Goal: Ask a question

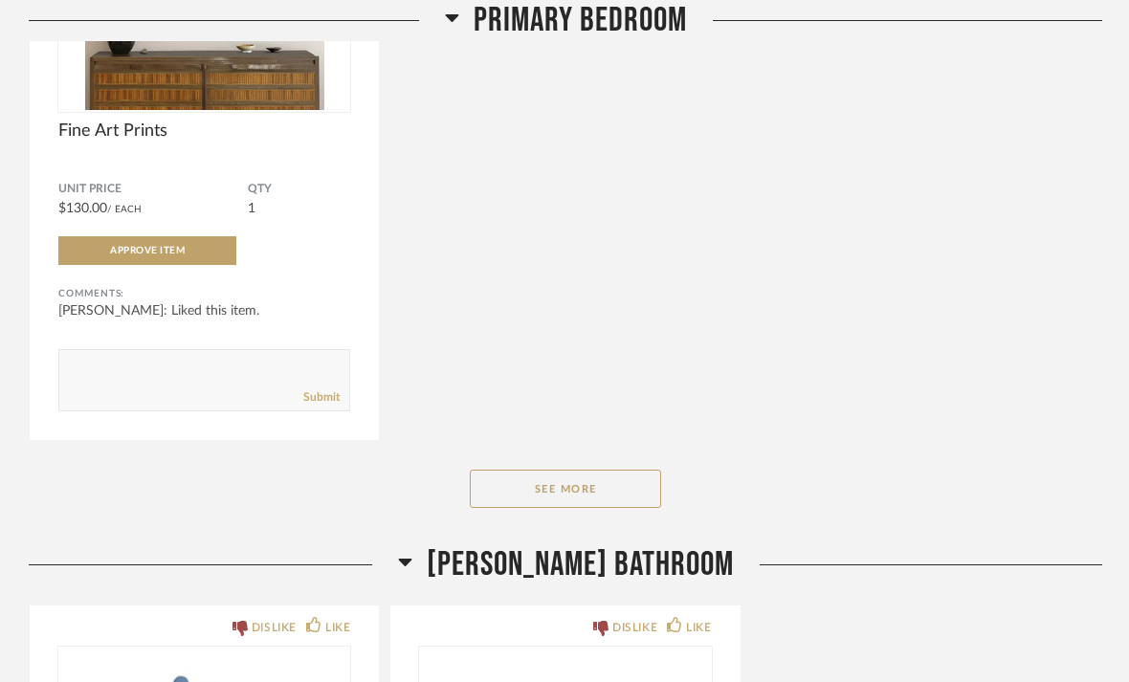
scroll to position [8917, 0]
click at [612, 508] on button "See More" at bounding box center [565, 489] width 191 height 38
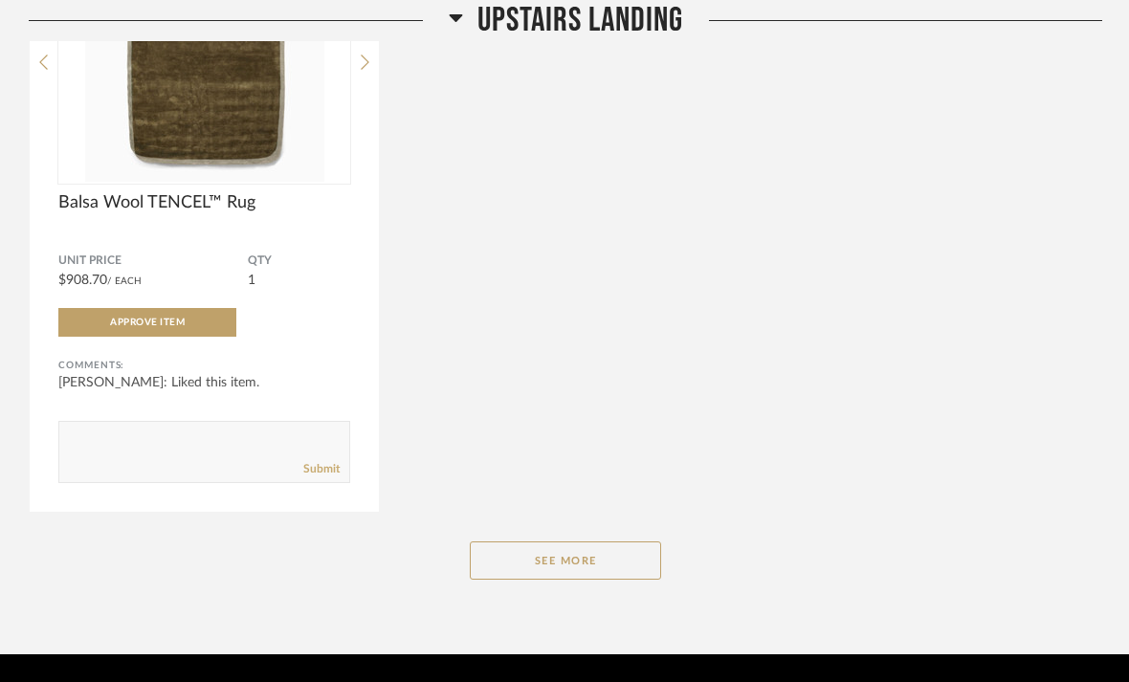
scroll to position [14130, 0]
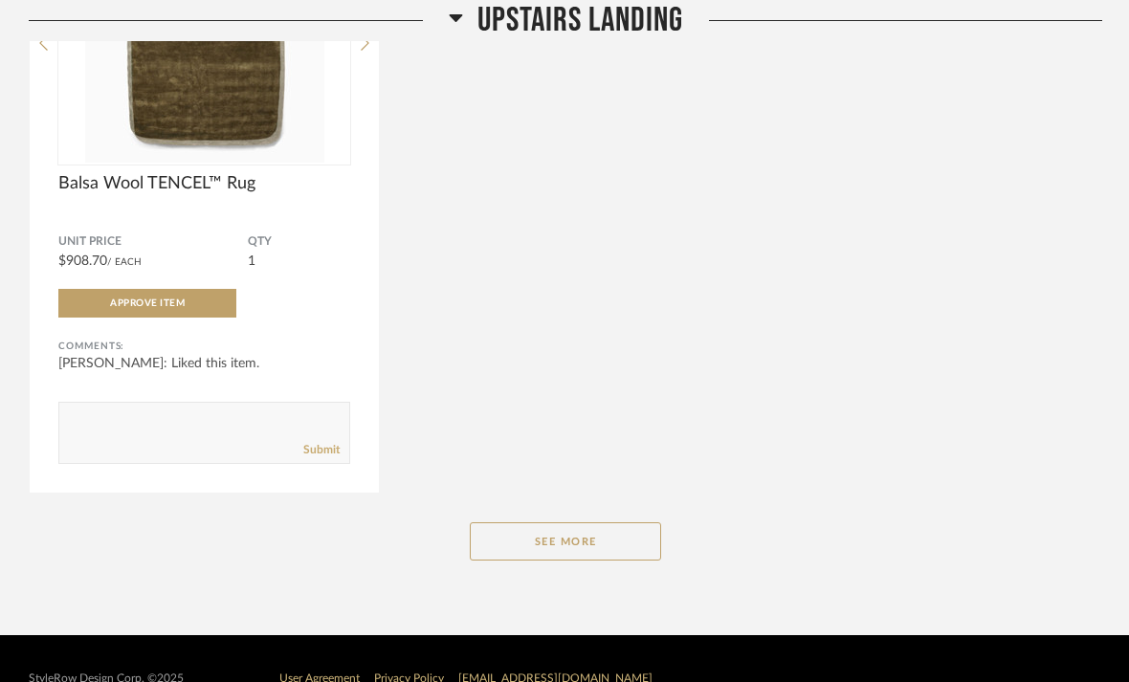
click at [587, 561] on button "See More" at bounding box center [565, 542] width 191 height 38
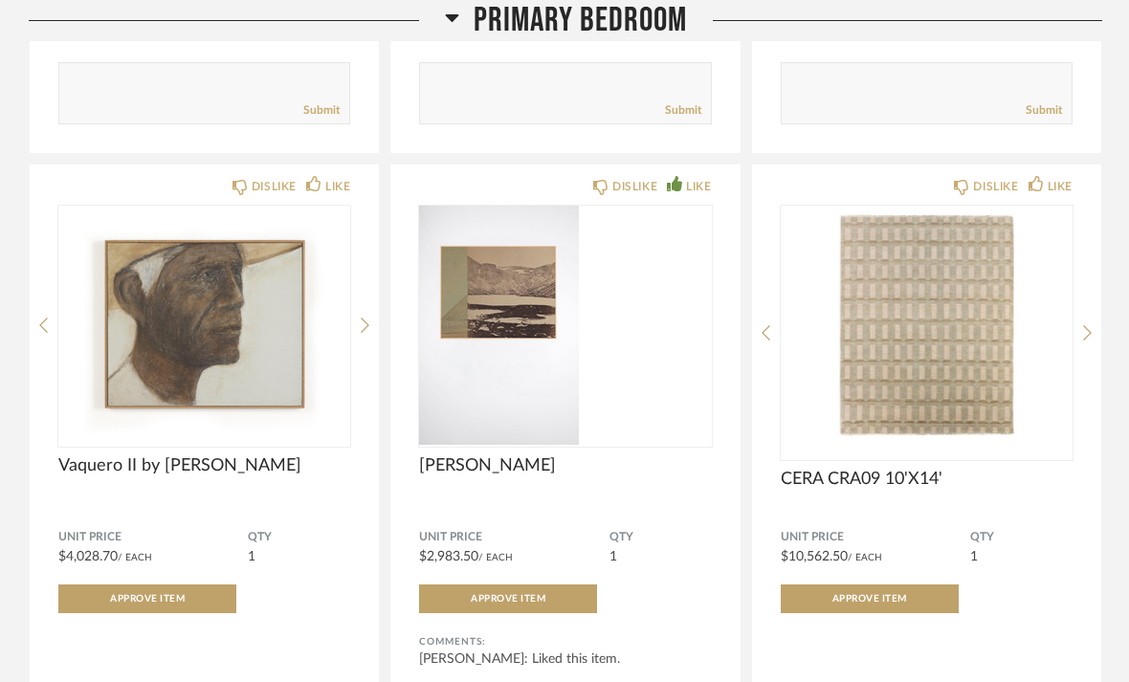
scroll to position [10462, 0]
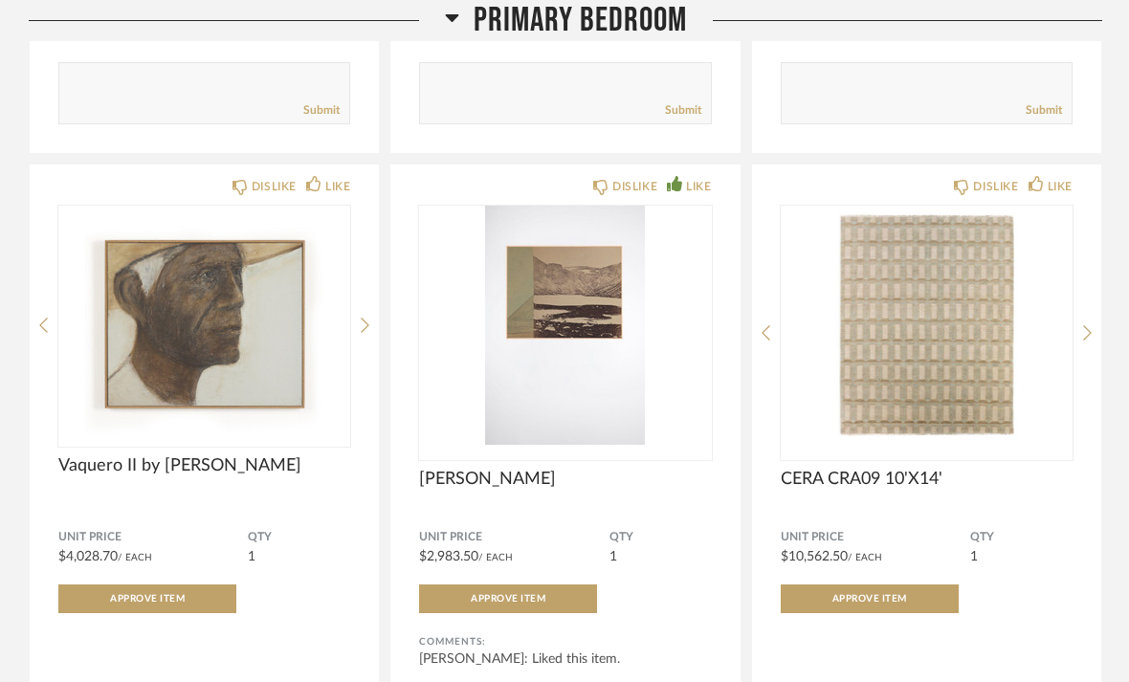
click at [0, 0] on img at bounding box center [0, 0] width 0 height 0
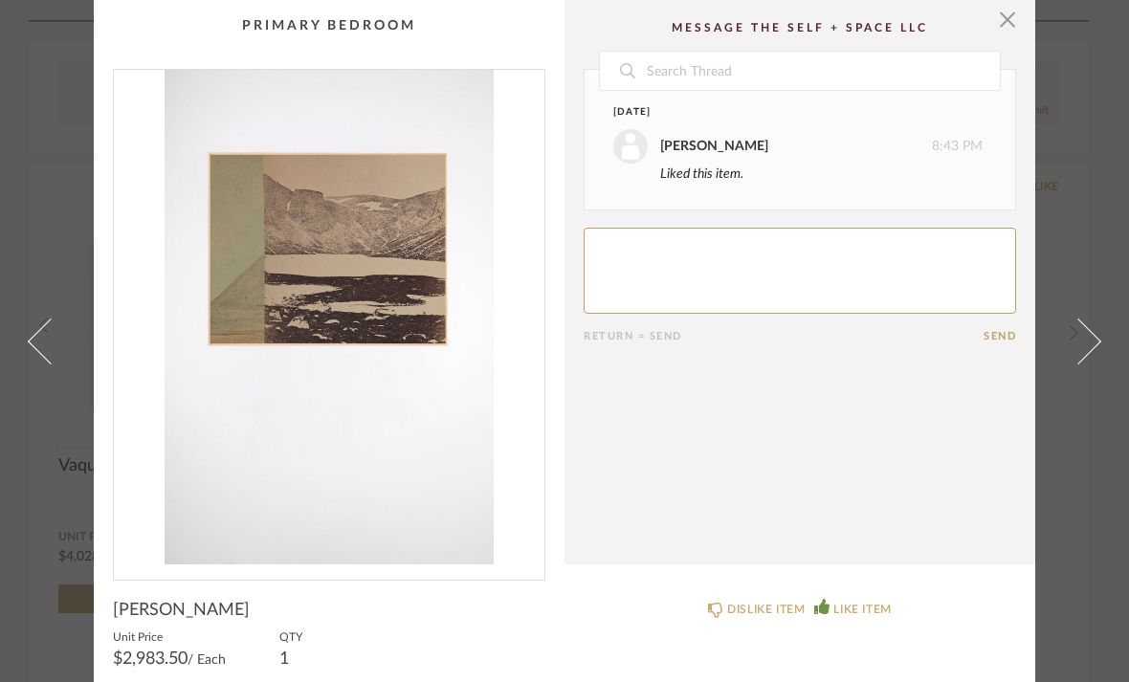
scroll to position [0, 0]
click at [414, 312] on img "0" at bounding box center [329, 317] width 431 height 495
click at [998, 36] on span "button" at bounding box center [1008, 19] width 38 height 38
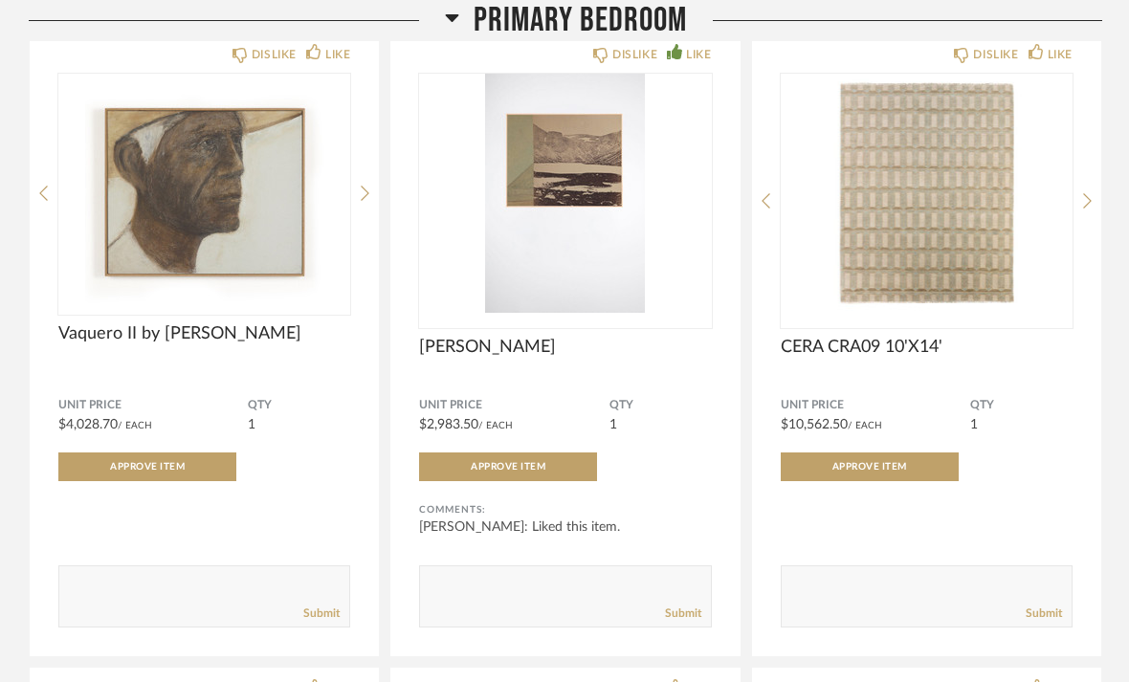
scroll to position [10594, 0]
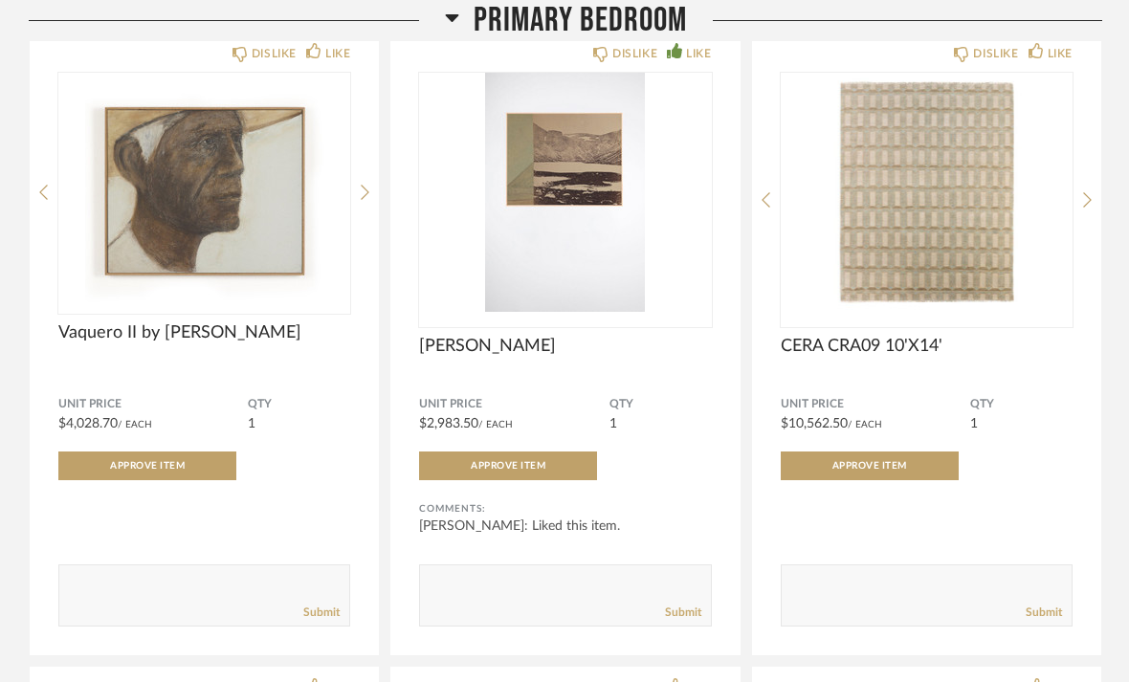
click at [586, 586] on form "Submit" at bounding box center [565, 597] width 292 height 62
click at [615, 597] on textarea at bounding box center [565, 587] width 290 height 26
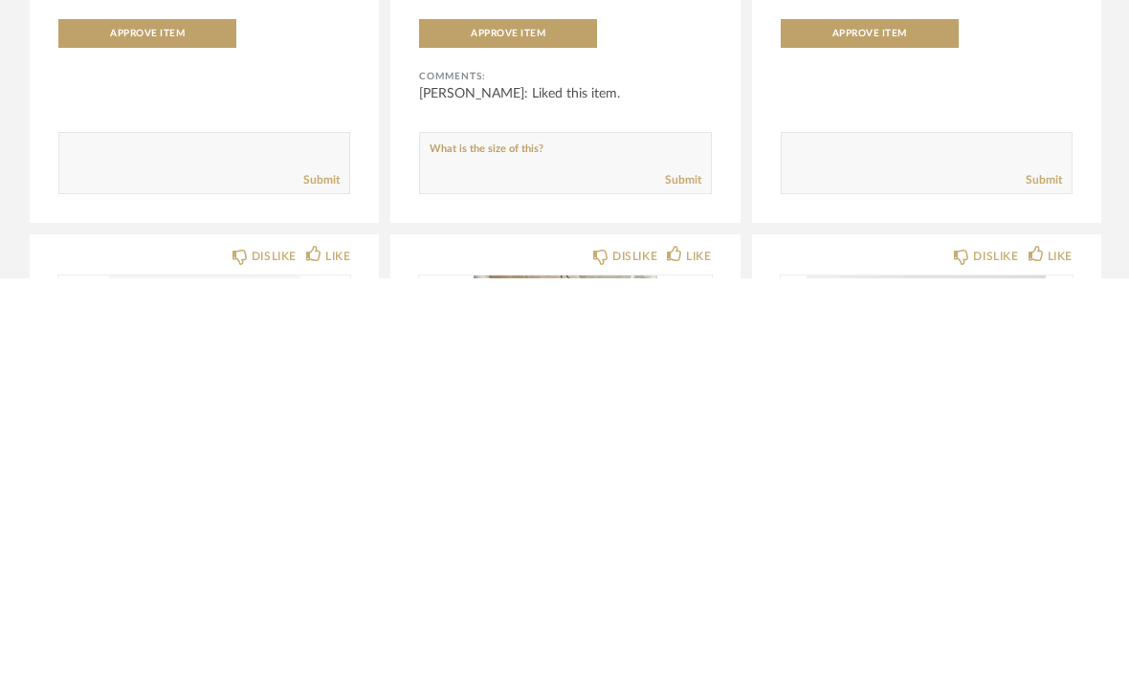
type textarea "What is the size of this?"
click at [679, 576] on link "Submit" at bounding box center [683, 584] width 36 height 16
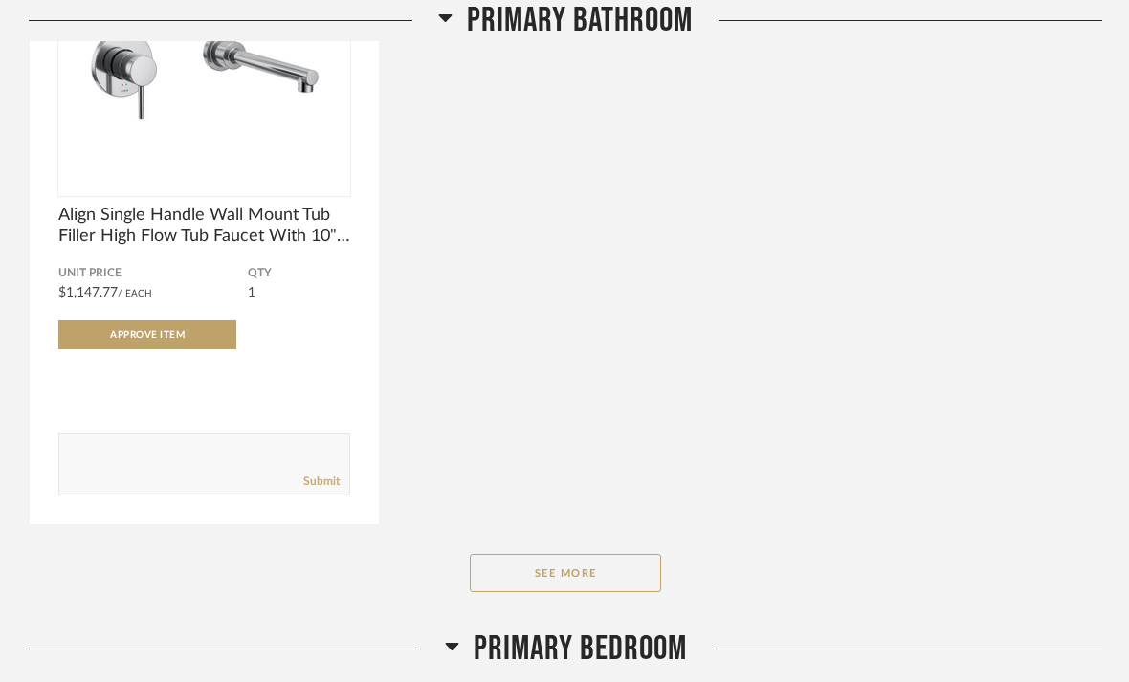
scroll to position [7448, 0]
click at [578, 575] on button "See More" at bounding box center [565, 573] width 191 height 38
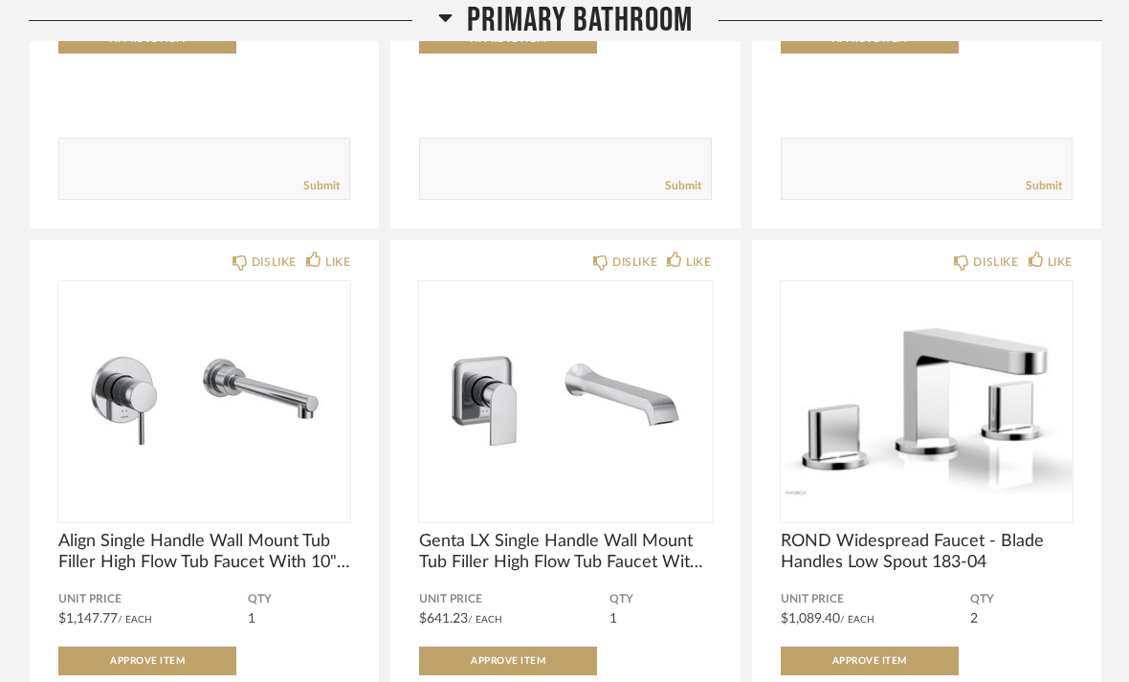
scroll to position [7121, 0]
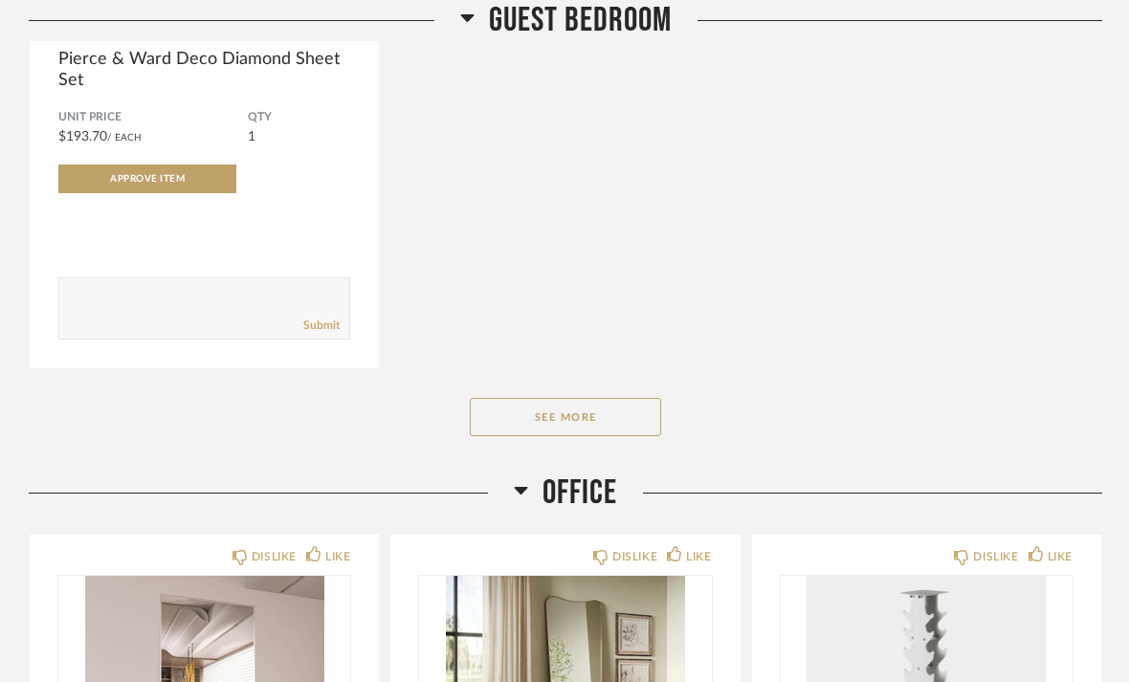
scroll to position [5427, 0]
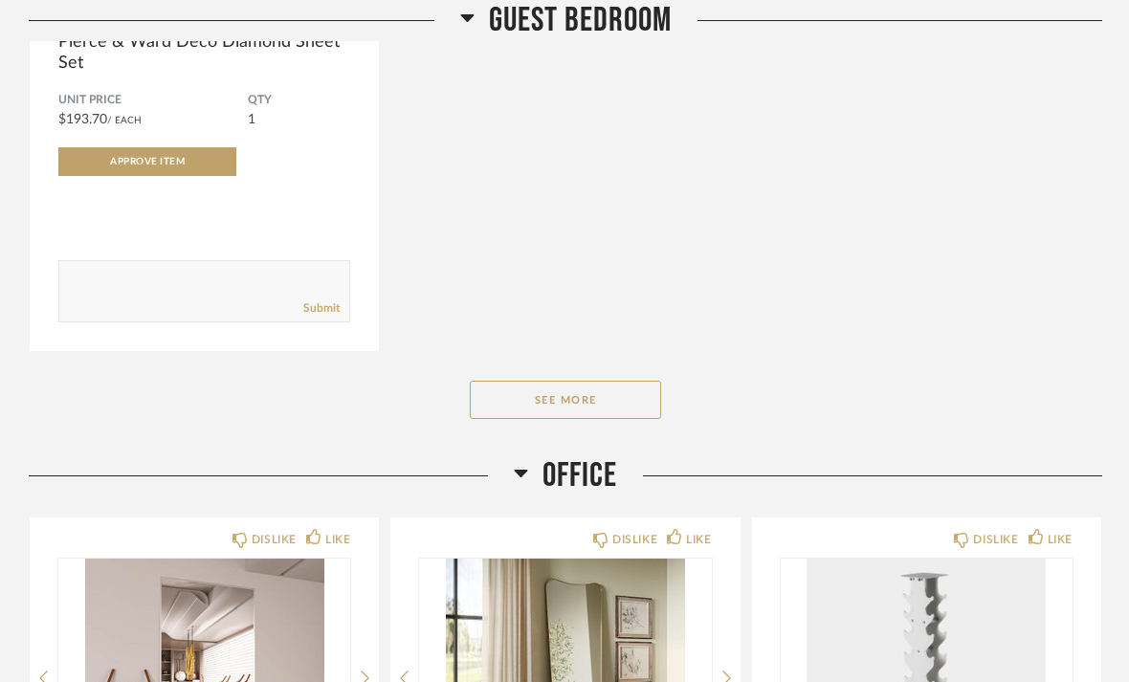
click at [604, 407] on button "See More" at bounding box center [565, 400] width 191 height 38
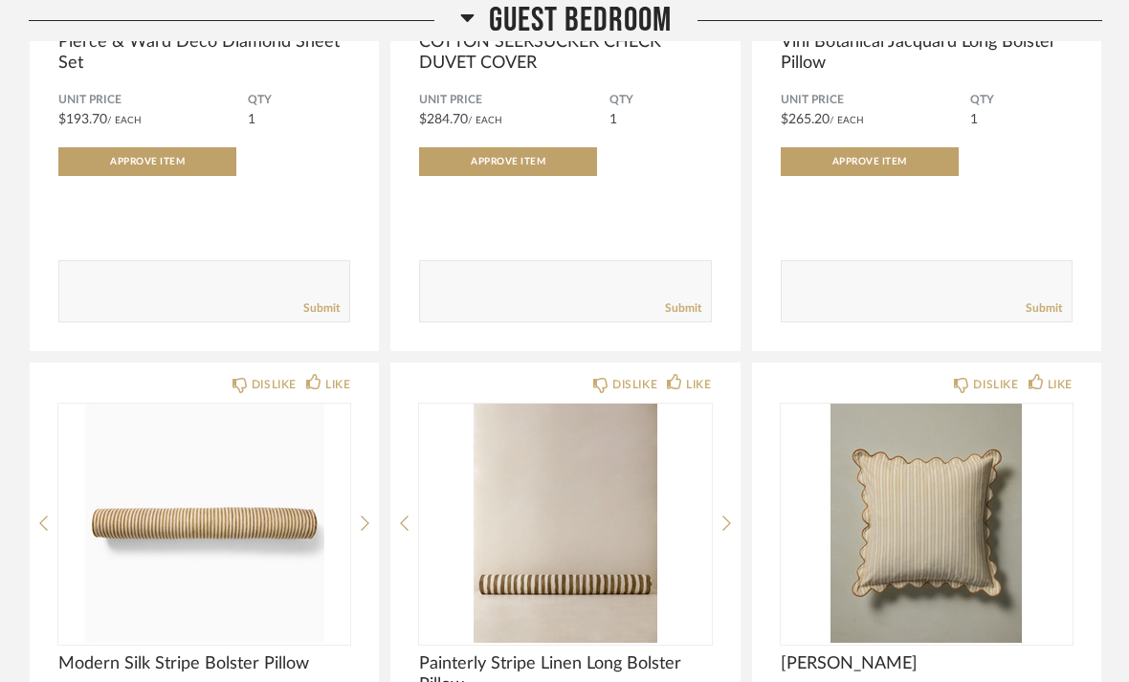
click at [1080, 267] on div "DISLIKE LIKE Vini Botanical Jacquard Long Bolster Pillow Unit Price $265.20 / E…" at bounding box center [926, 46] width 349 height 611
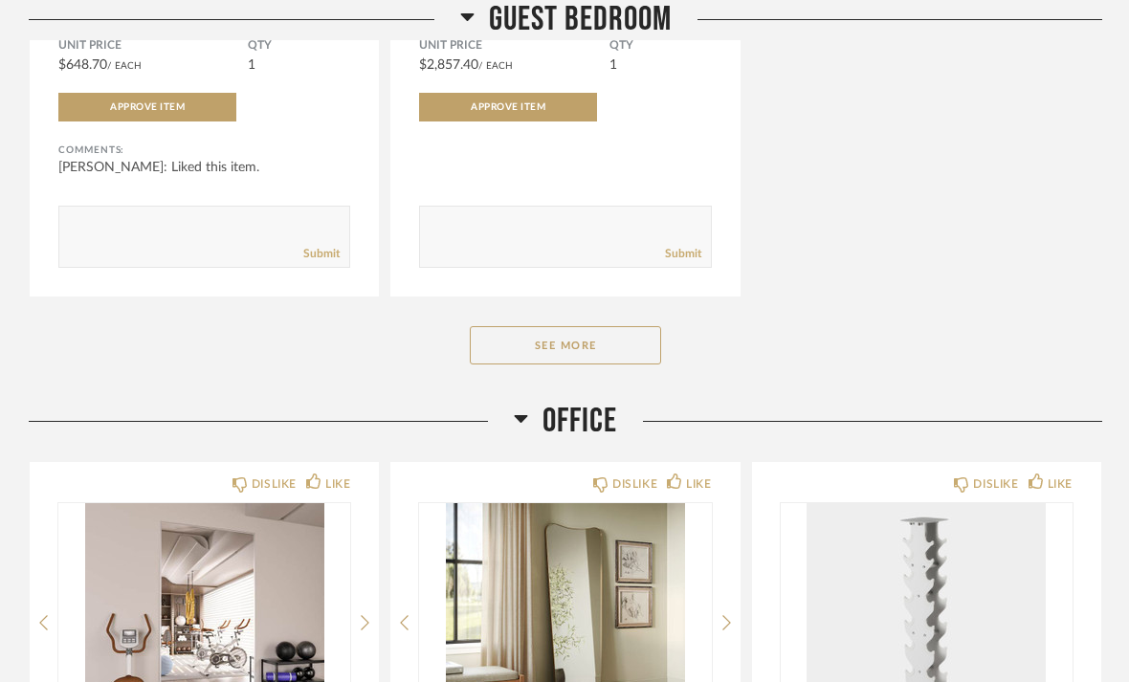
scroll to position [8592, 0]
click at [597, 355] on button "See More" at bounding box center [565, 345] width 191 height 38
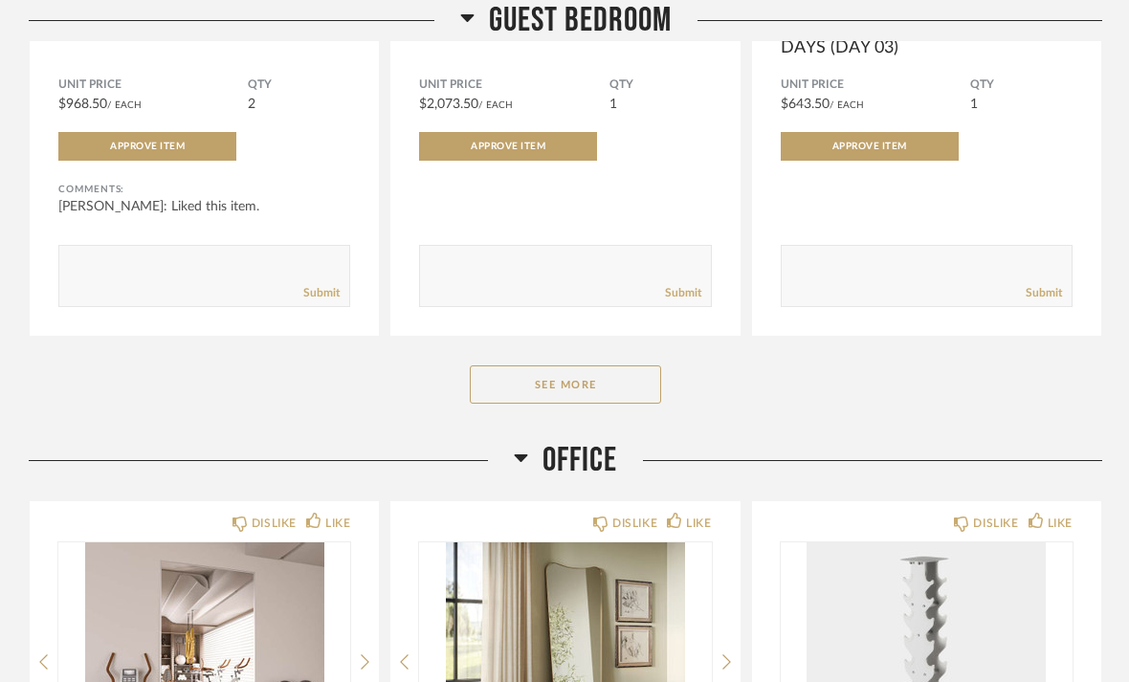
scroll to position [11689, 0]
